Goal: Check status: Check status

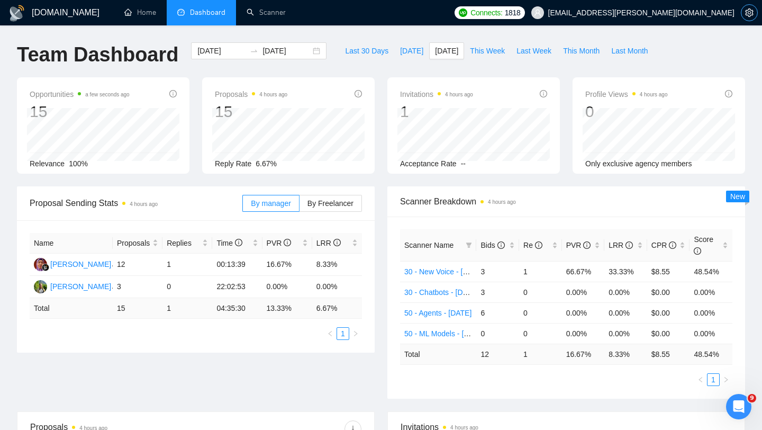
click at [748, 14] on icon "setting" at bounding box center [749, 12] width 8 height 8
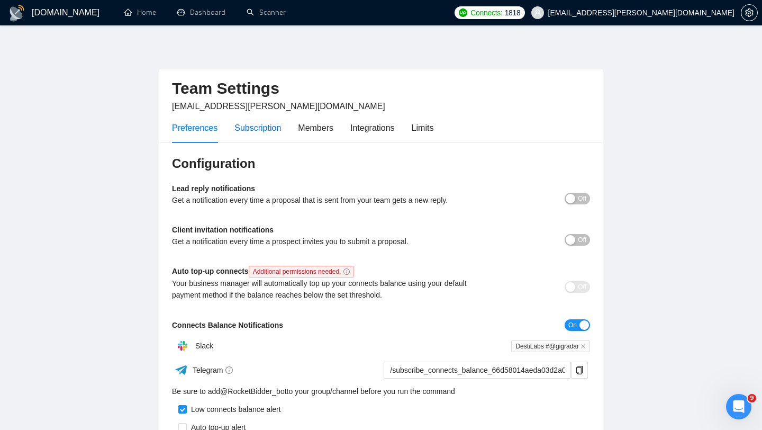
click at [266, 127] on div "Subscription" at bounding box center [257, 127] width 47 height 13
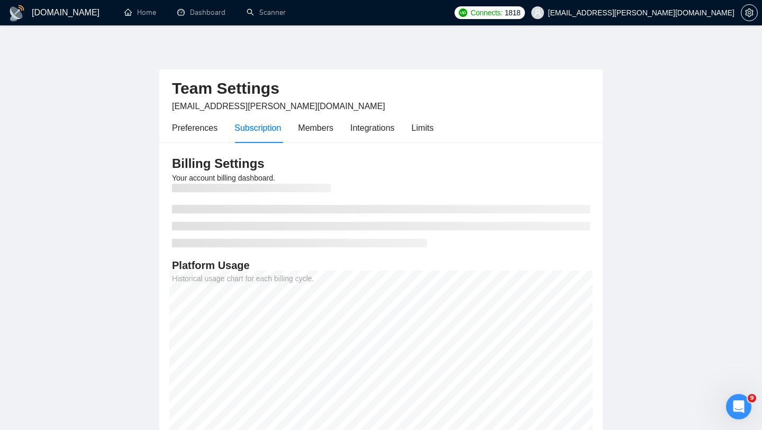
scroll to position [54, 0]
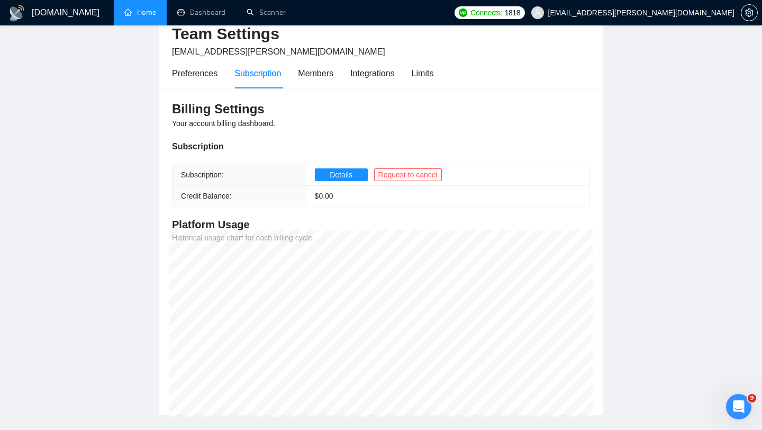
click at [147, 17] on link "Home" at bounding box center [140, 12] width 32 height 9
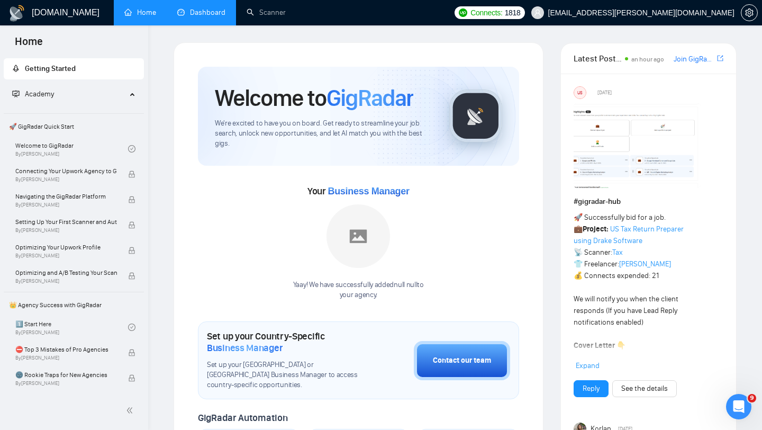
click at [197, 17] on link "Dashboard" at bounding box center [201, 12] width 48 height 9
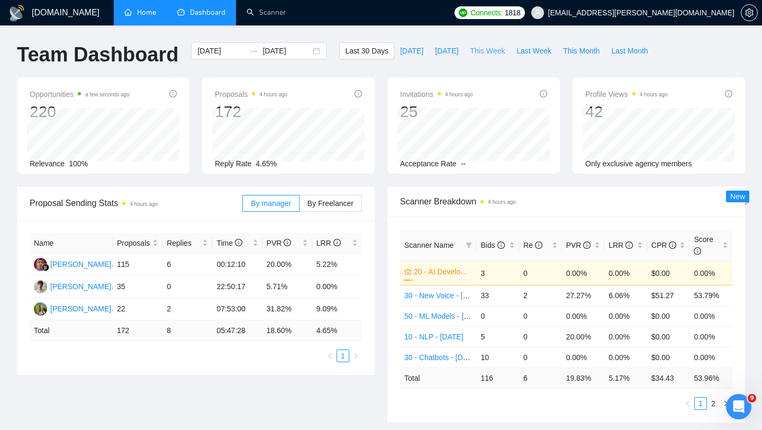
click at [477, 51] on span "This Week" at bounding box center [487, 51] width 35 height 12
type input "[DATE]"
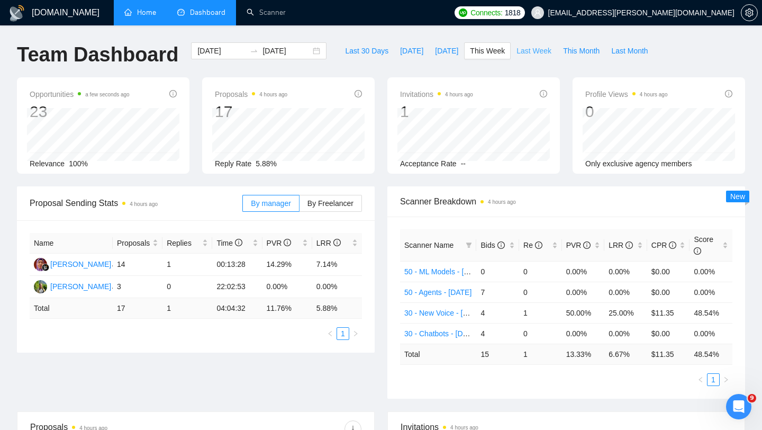
click at [533, 47] on span "Last Week" at bounding box center [533, 51] width 35 height 12
type input "[DATE]"
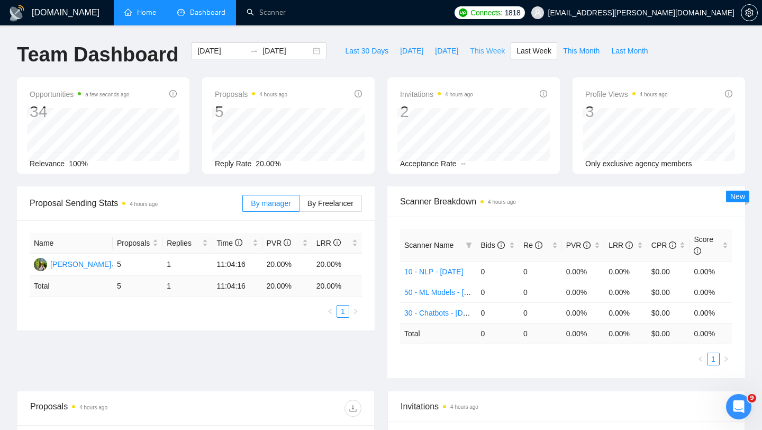
click at [487, 52] on span "This Week" at bounding box center [487, 51] width 35 height 12
type input "[DATE]"
